Goal: Find specific page/section: Find specific page/section

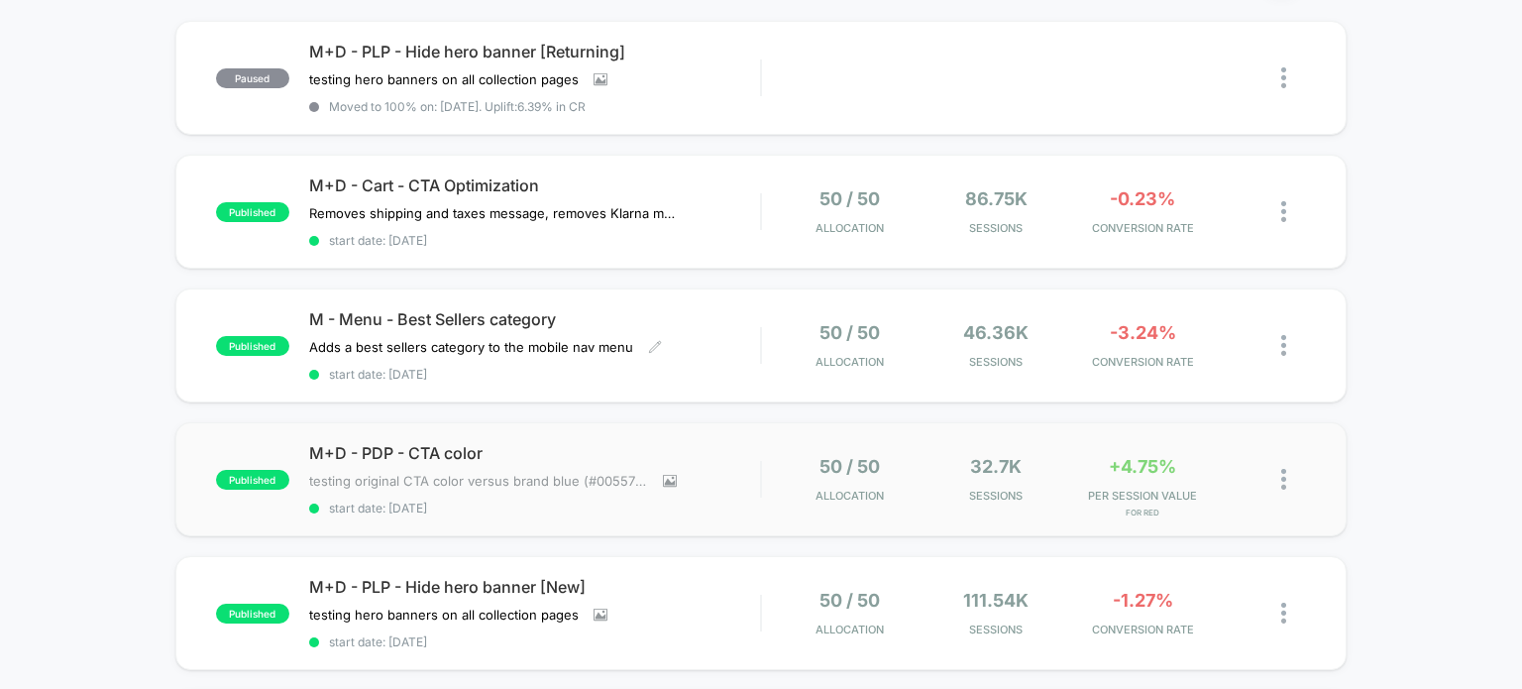
scroll to position [198, 0]
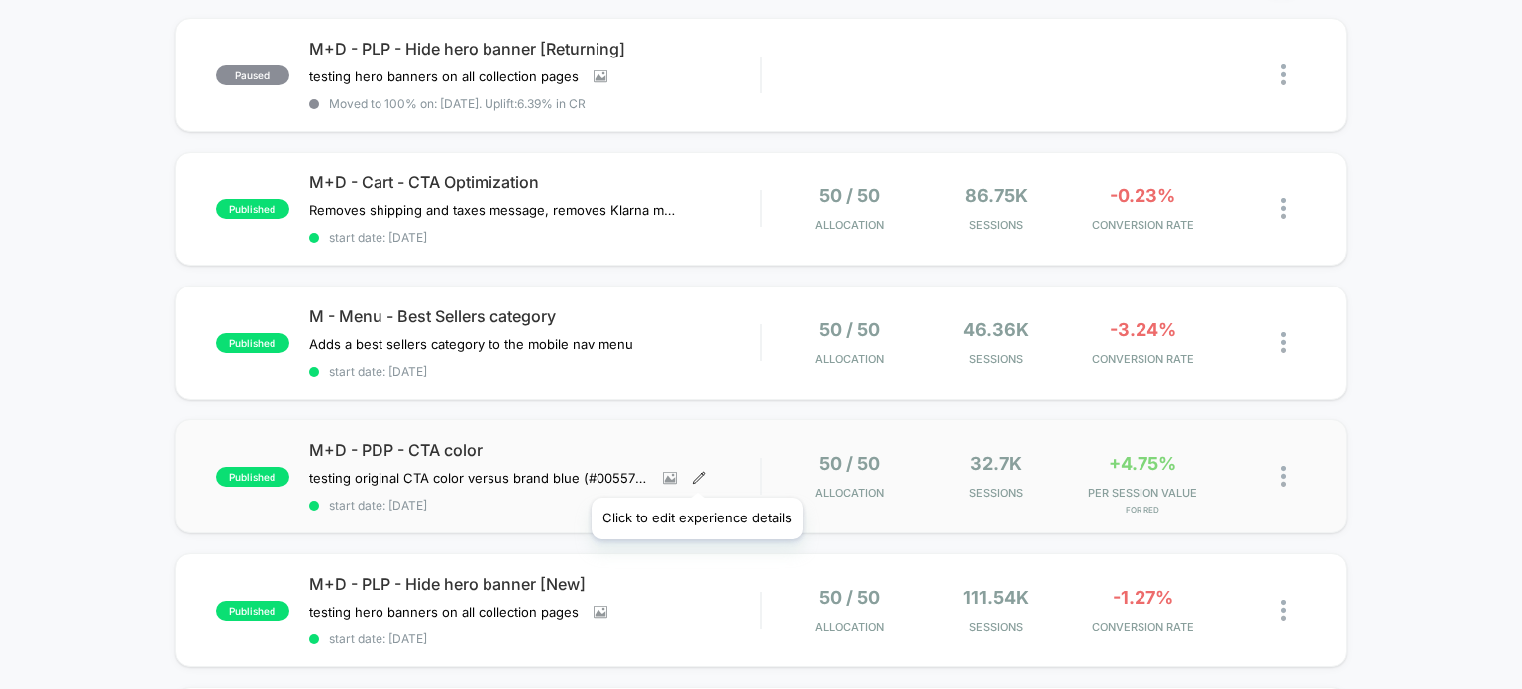
click at [696, 473] on icon at bounding box center [699, 478] width 14 height 14
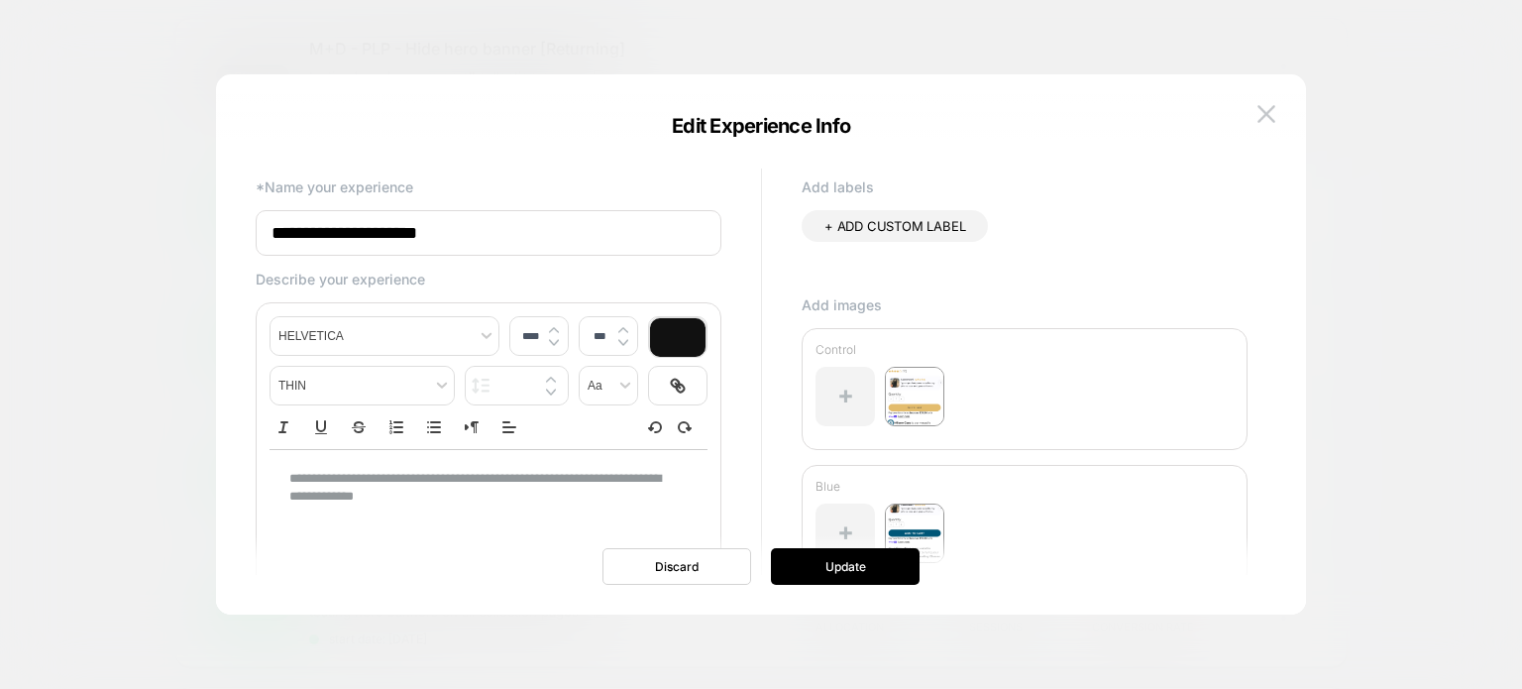
click at [1269, 114] on img at bounding box center [1266, 113] width 18 height 17
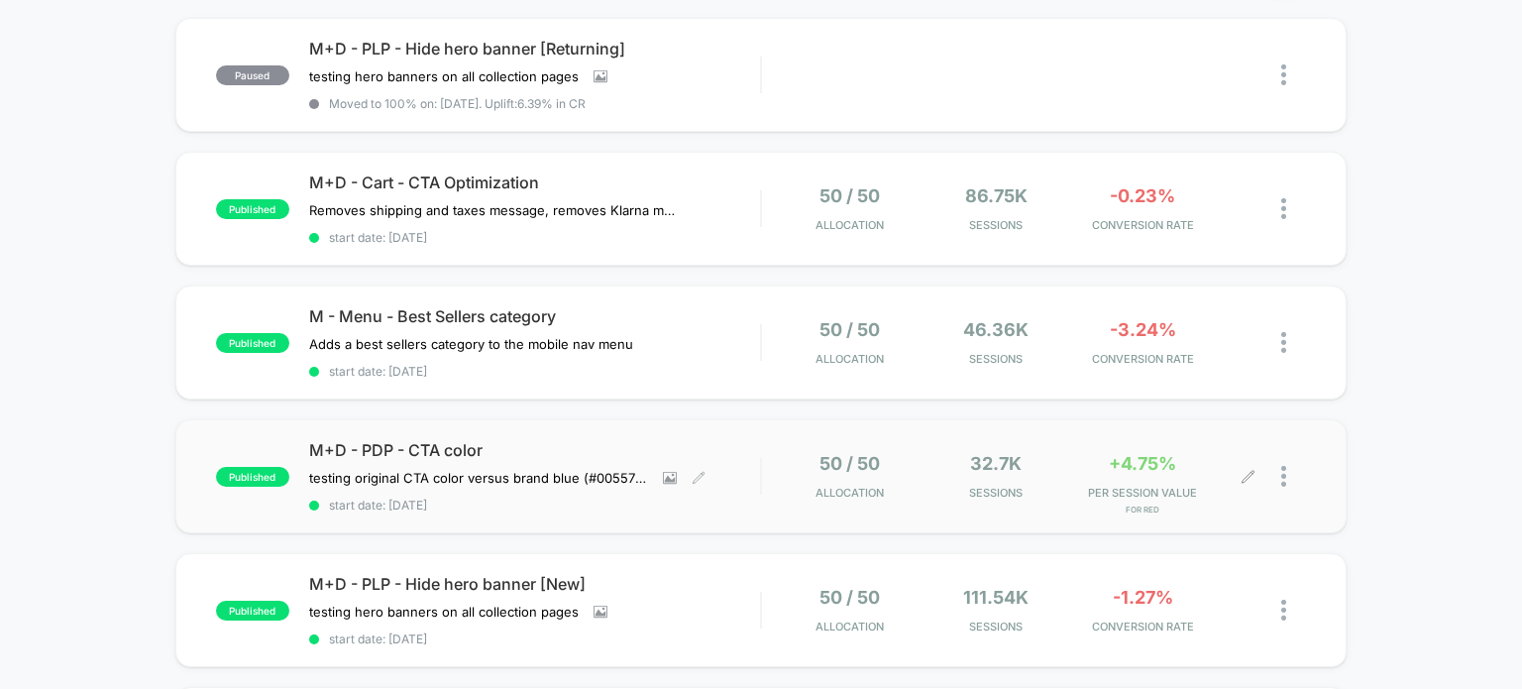
click at [1288, 468] on div at bounding box center [1293, 476] width 25 height 47
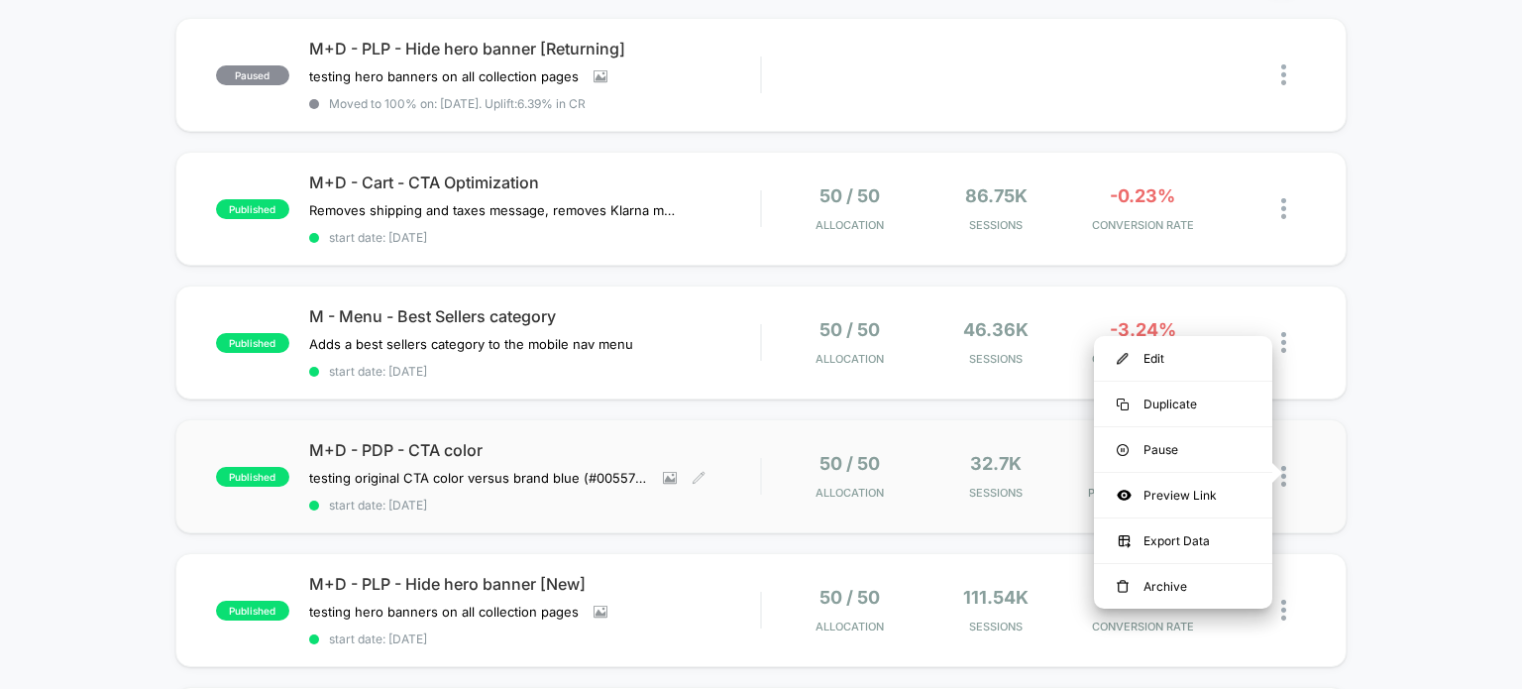
drag, startPoint x: 1385, startPoint y: 415, endPoint x: 1332, endPoint y: 419, distance: 53.7
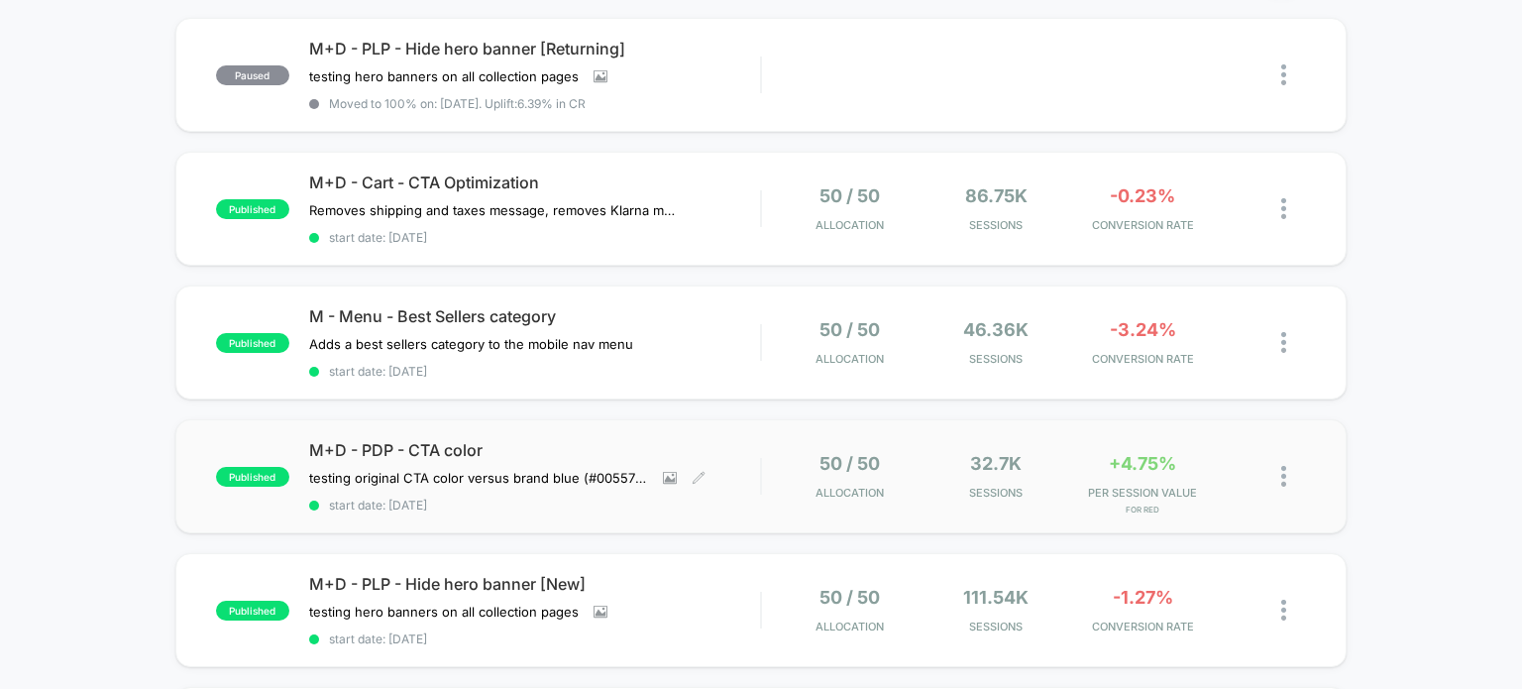
click at [456, 440] on span "M+D - PDP - CTA color" at bounding box center [535, 450] width 452 height 20
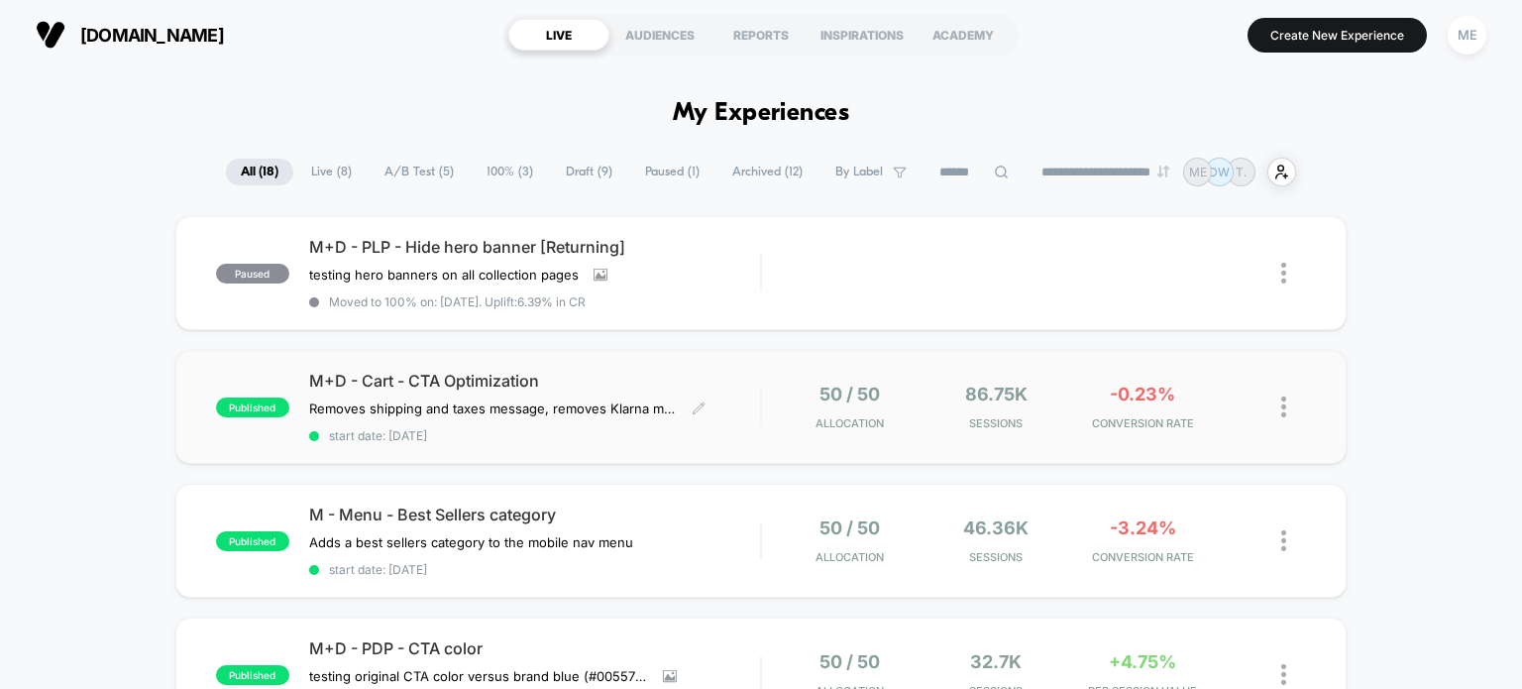
click at [448, 379] on span "M+D - Cart - CTA Optimization" at bounding box center [535, 381] width 452 height 20
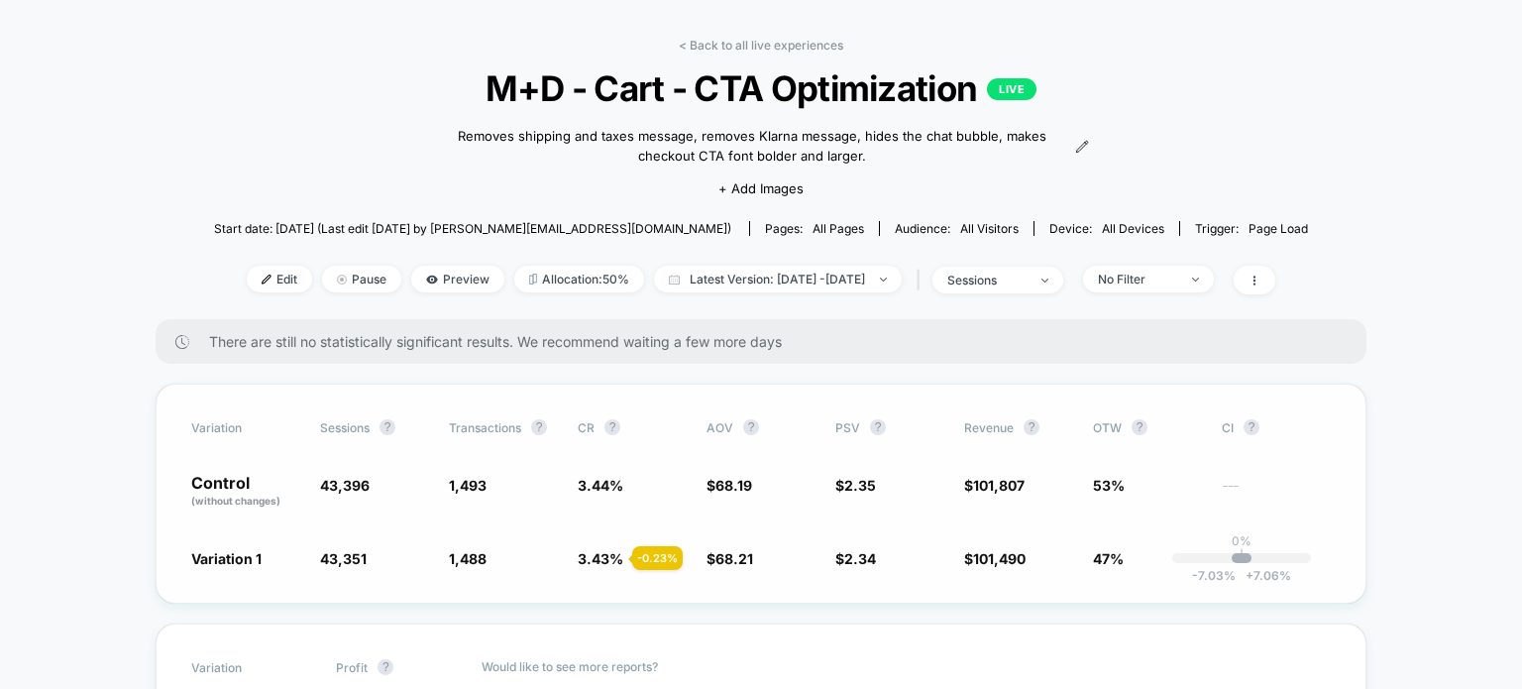
scroll to position [132, 0]
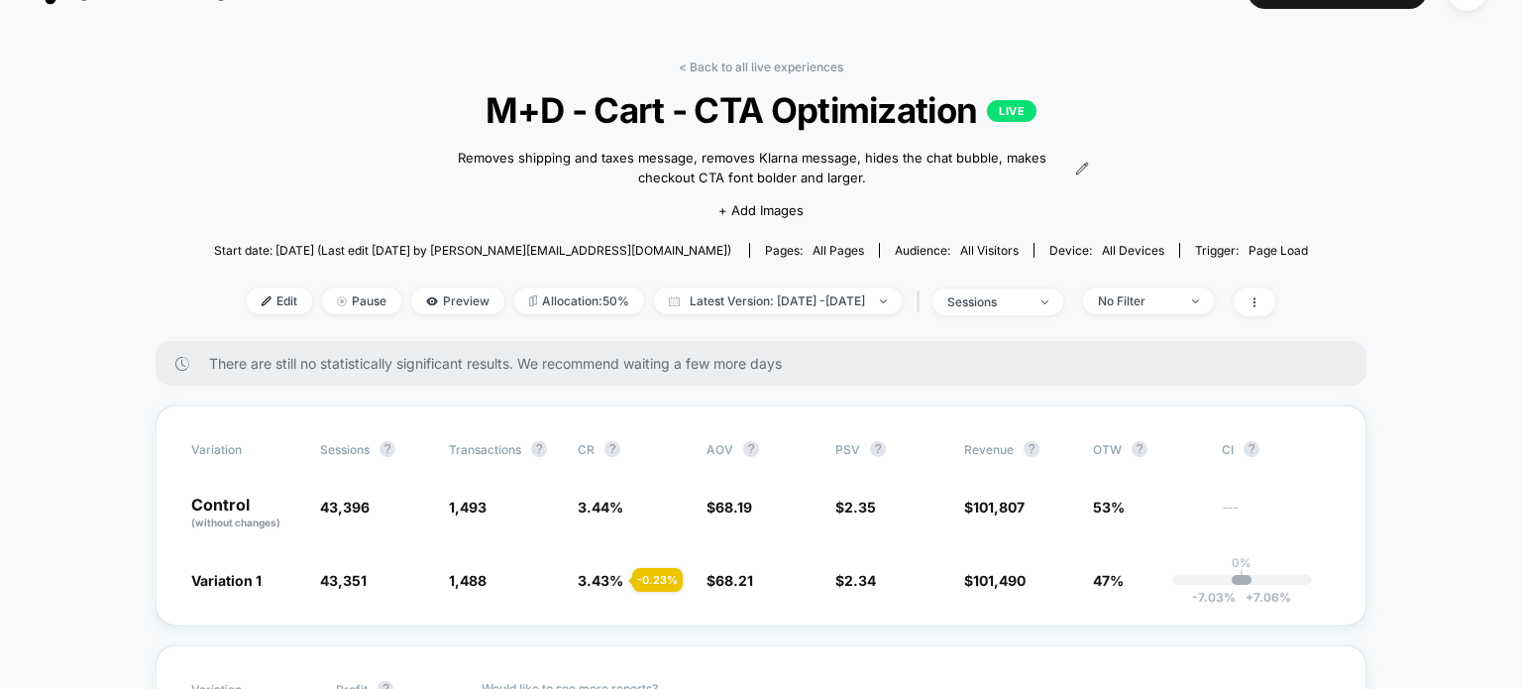
scroll to position [65, 0]
